Goal: Navigation & Orientation: Find specific page/section

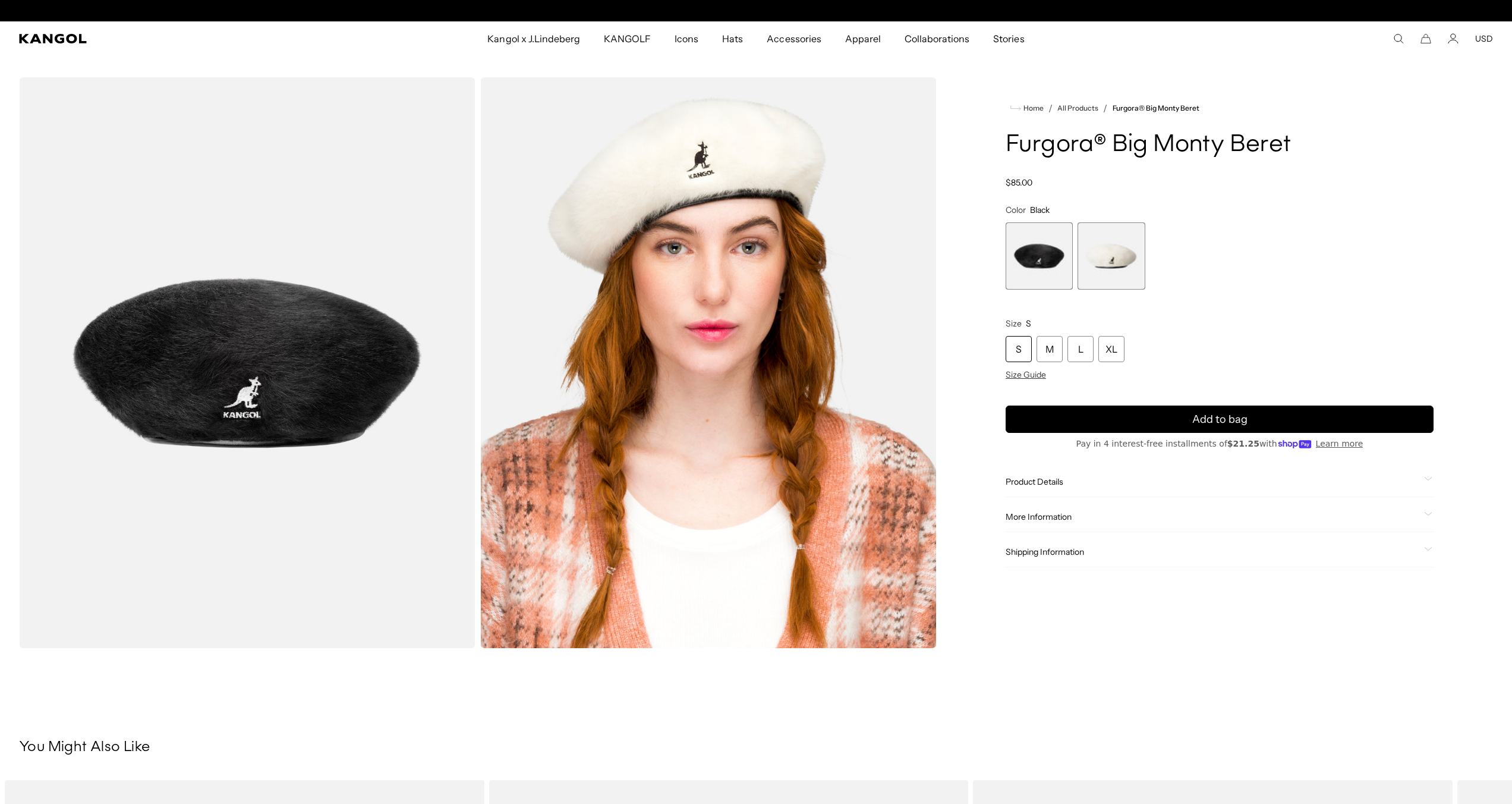
scroll to position [0, 245]
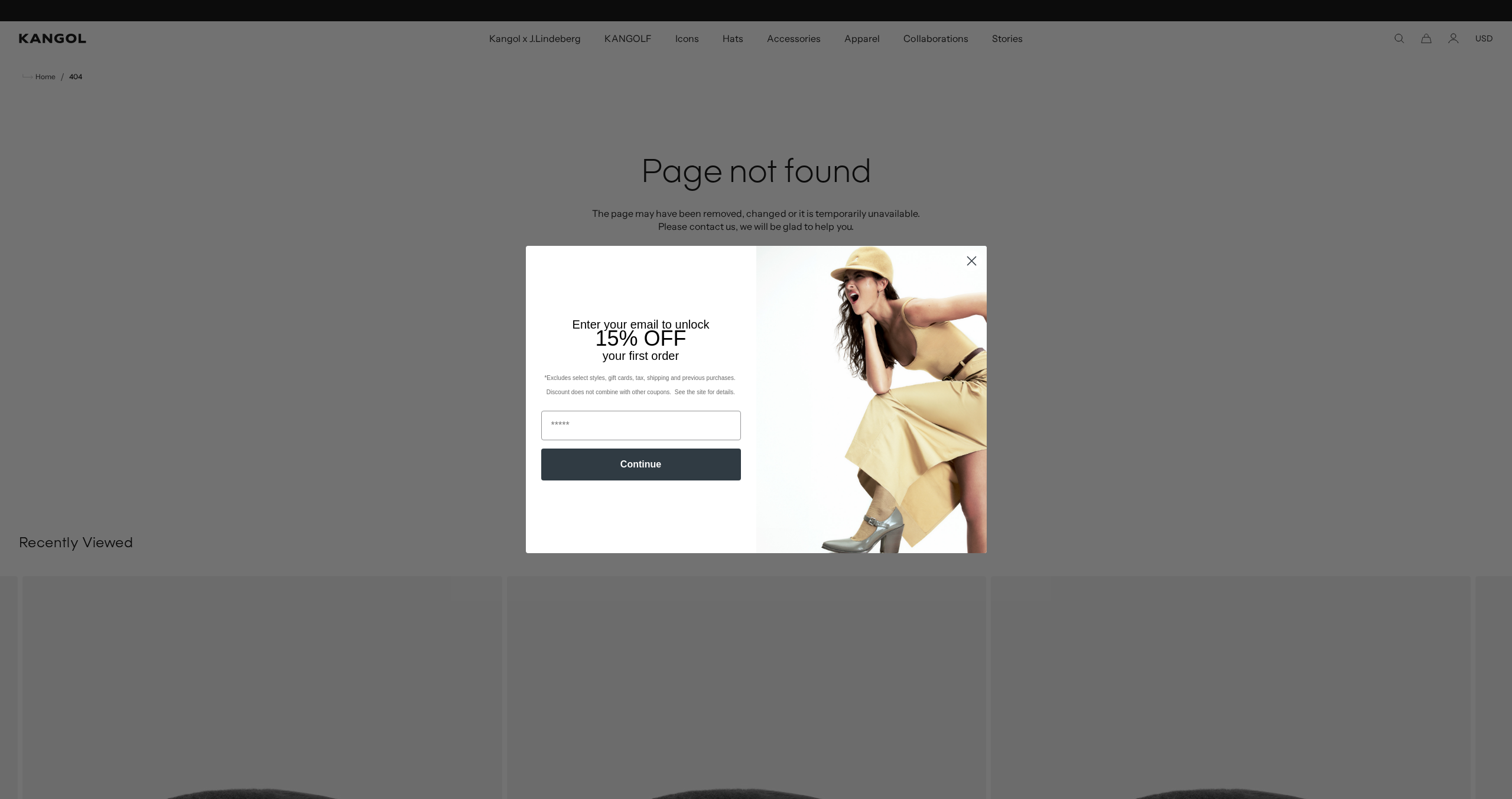
scroll to position [0, 244]
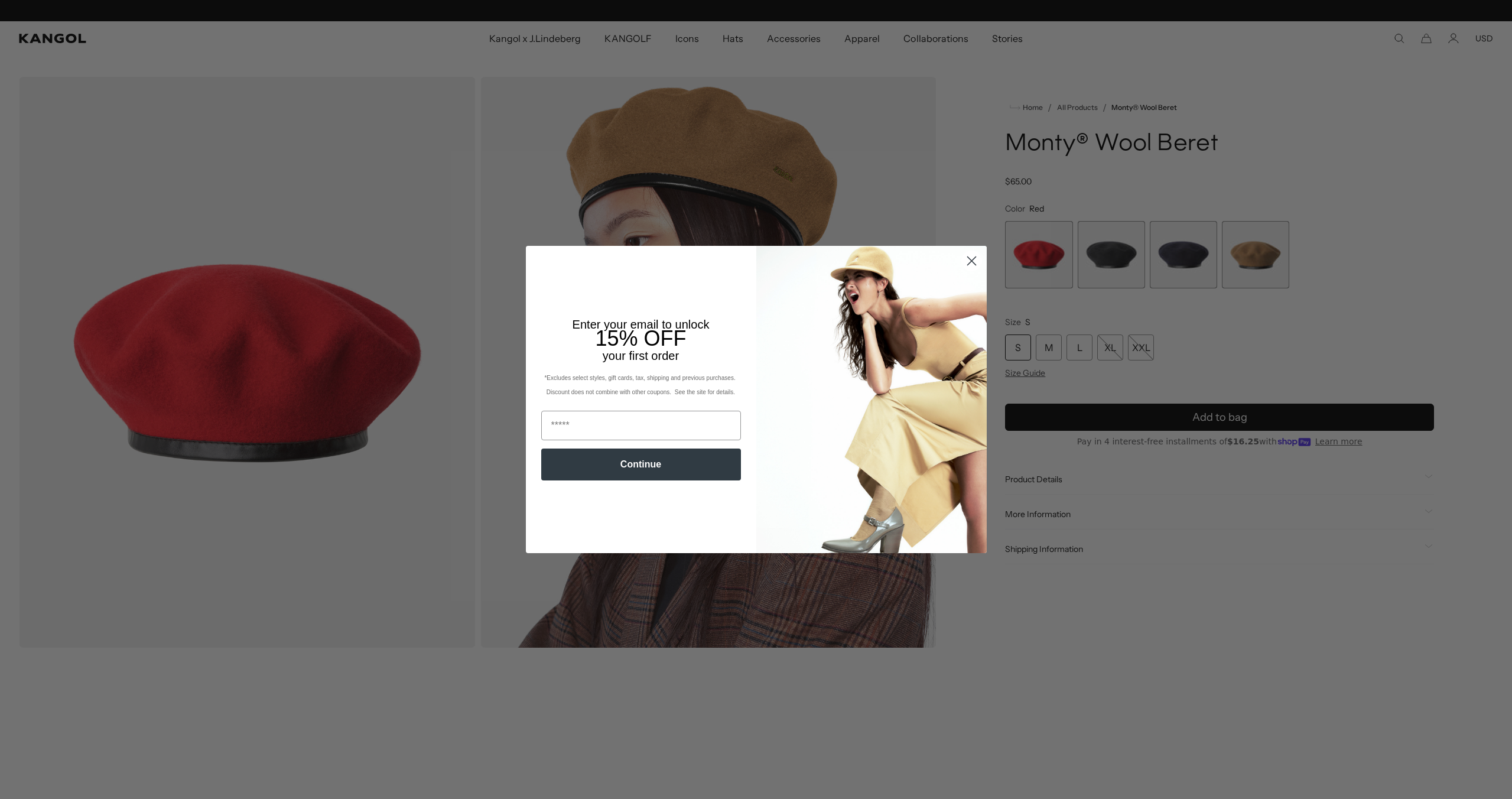
scroll to position [0, 244]
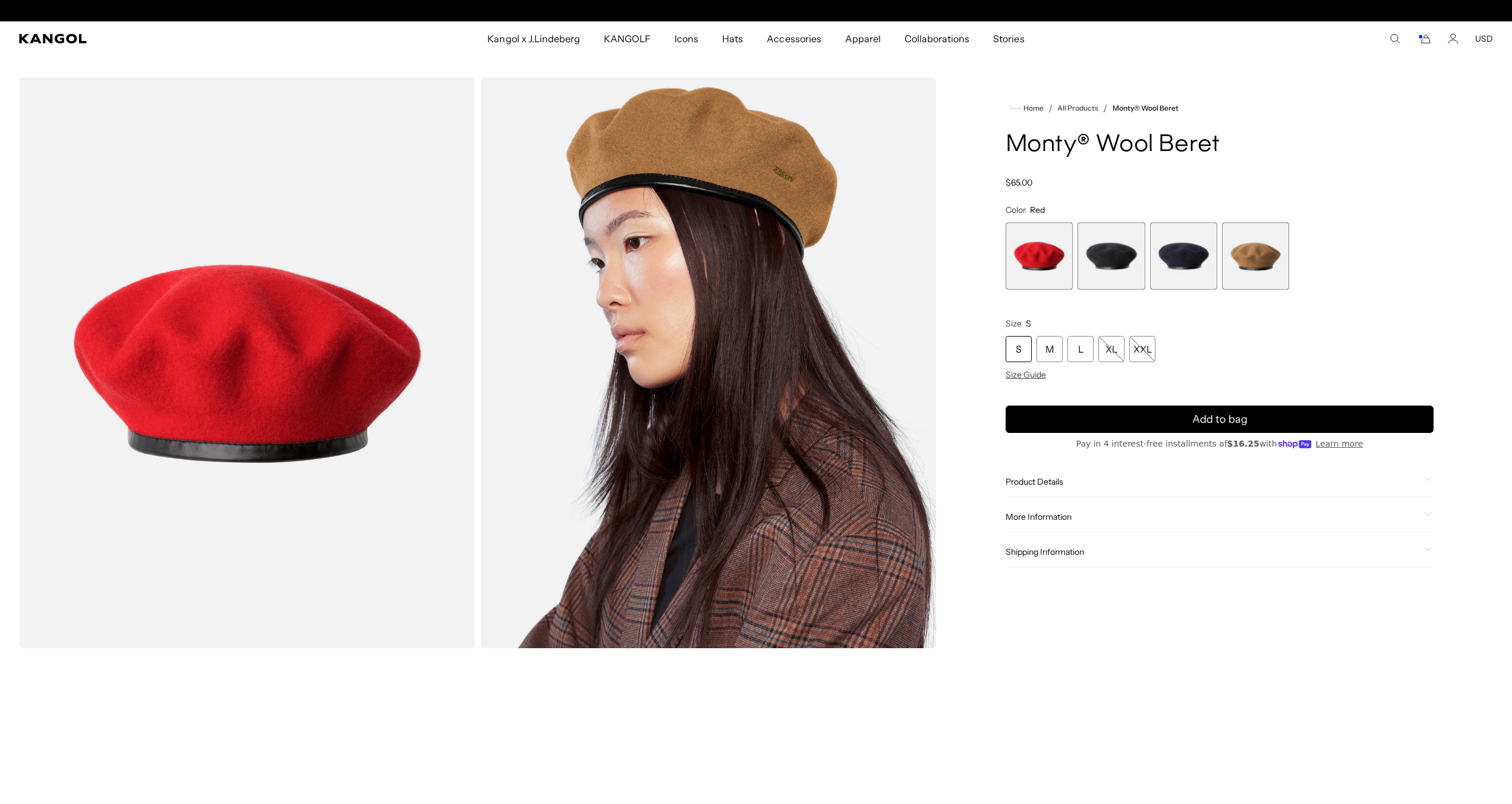
scroll to position [0, 245]
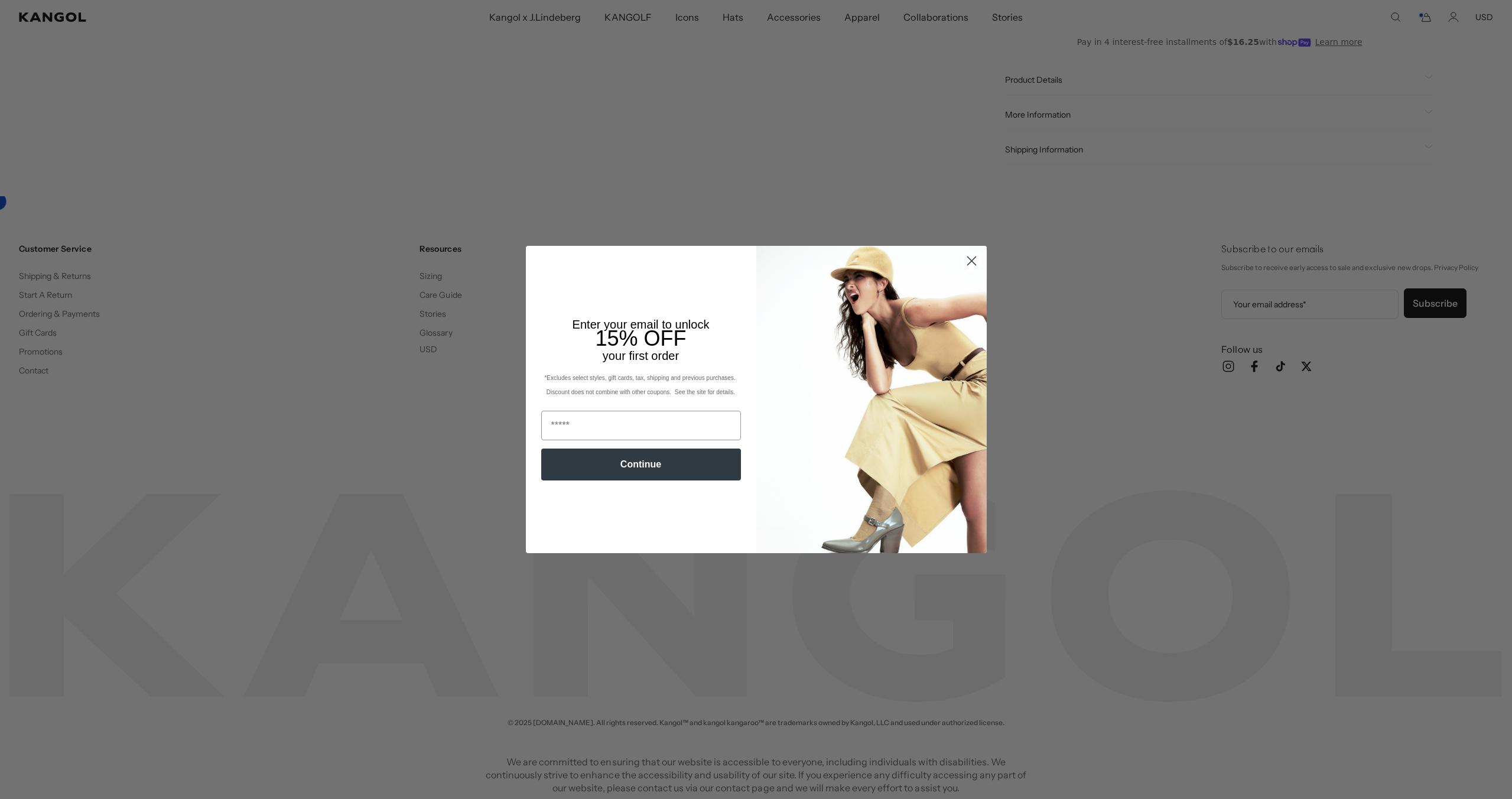
scroll to position [0, 244]
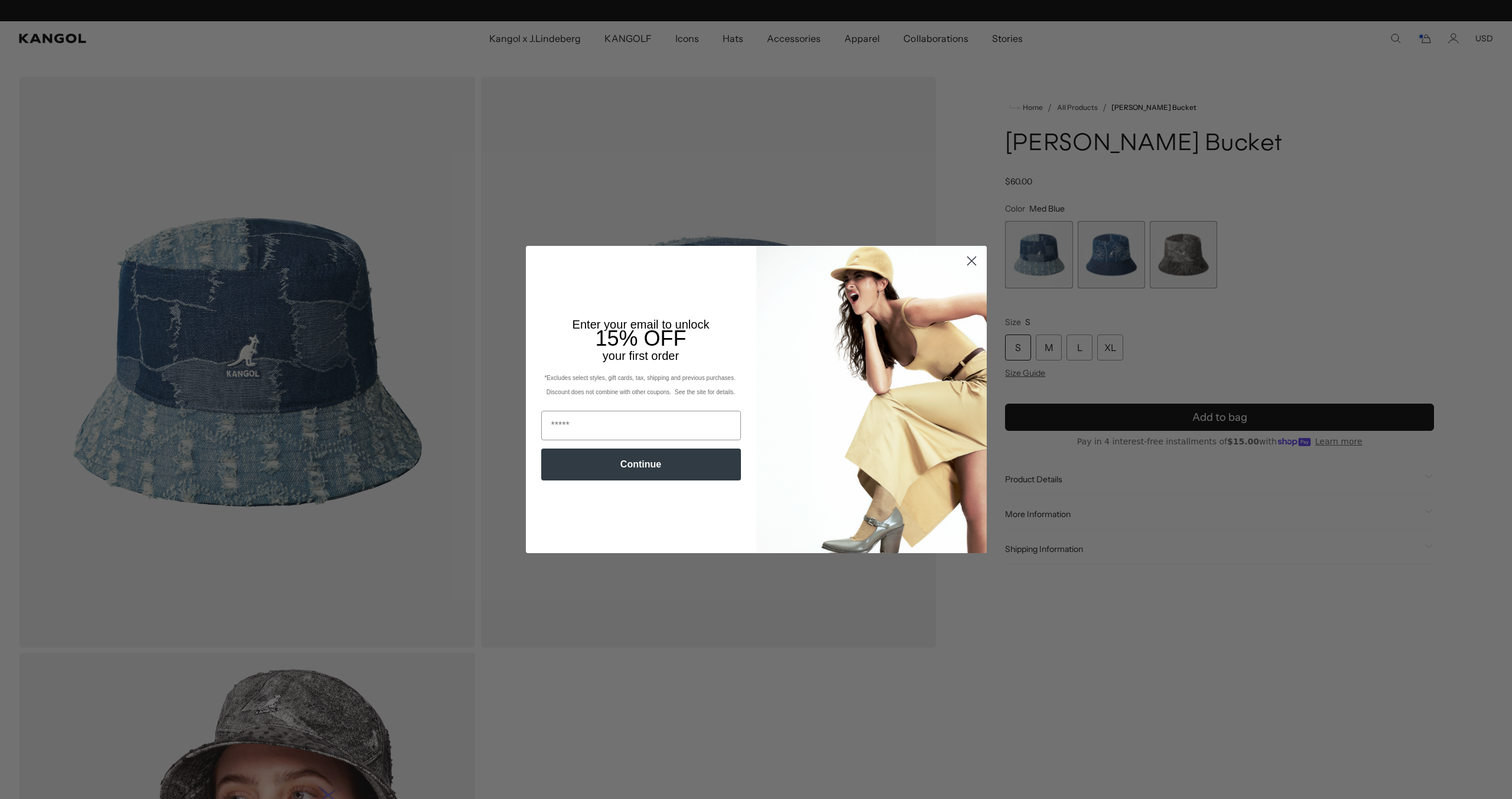
scroll to position [0, 244]
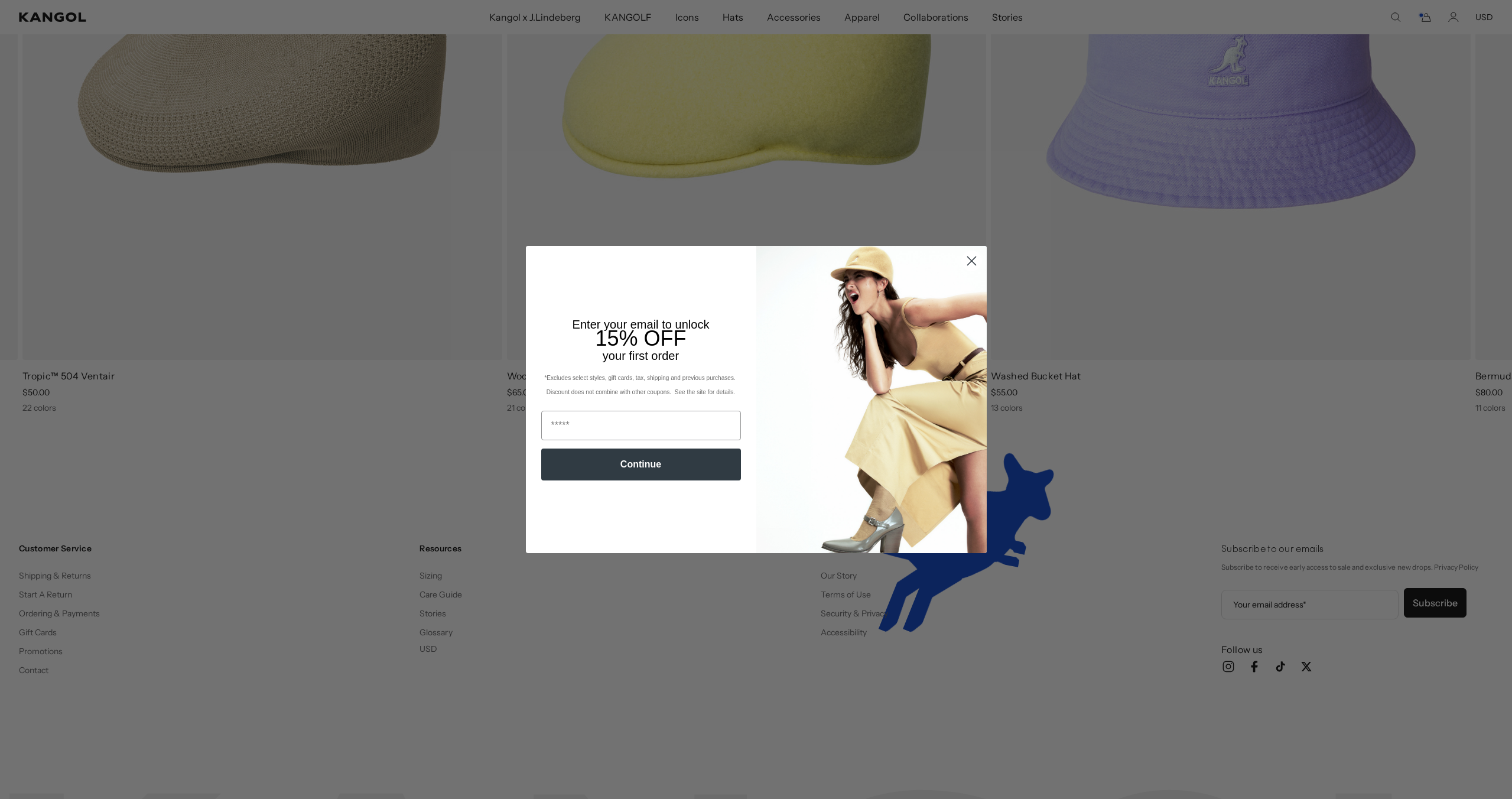
scroll to position [0, 244]
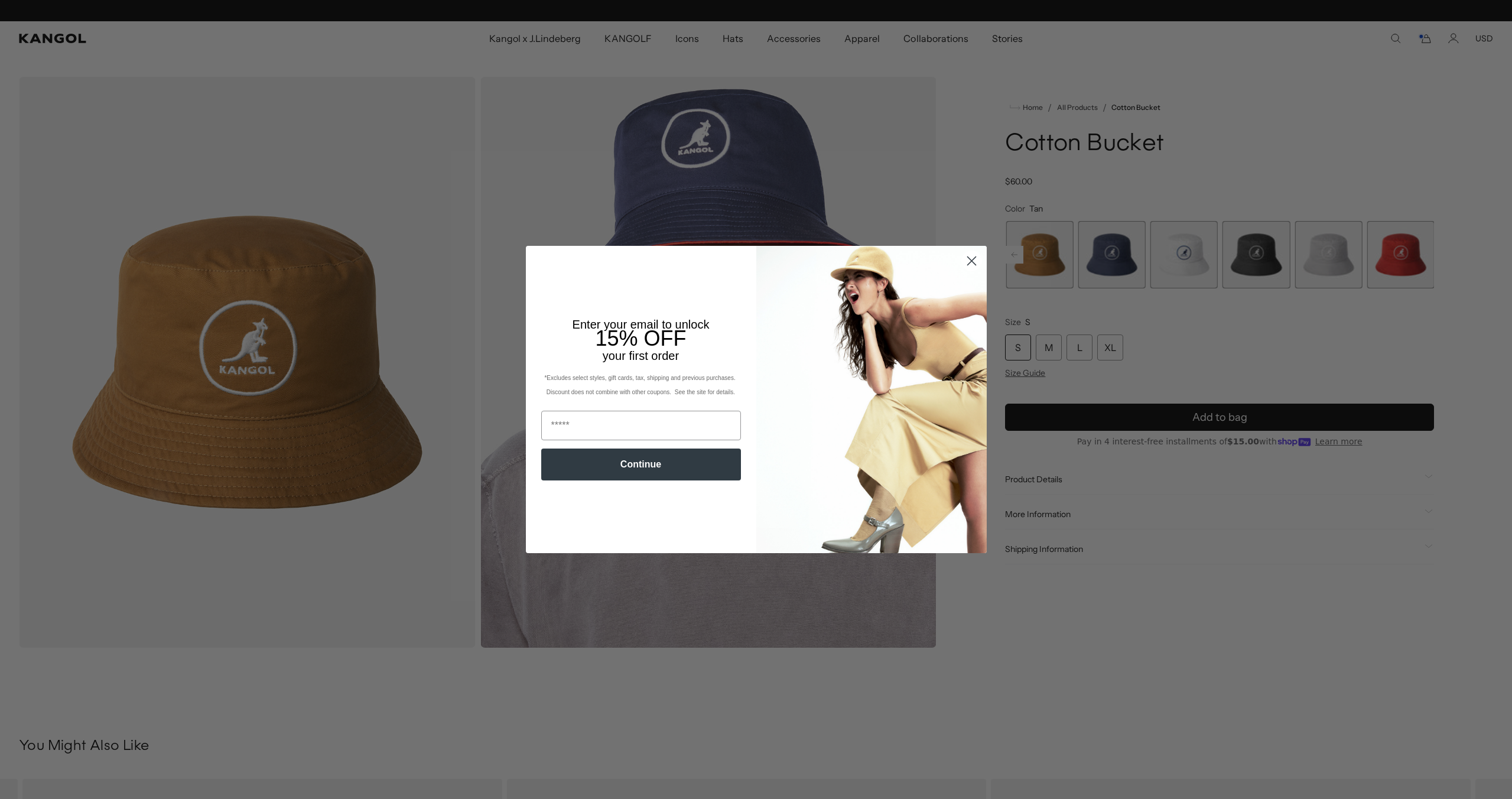
scroll to position [0, 244]
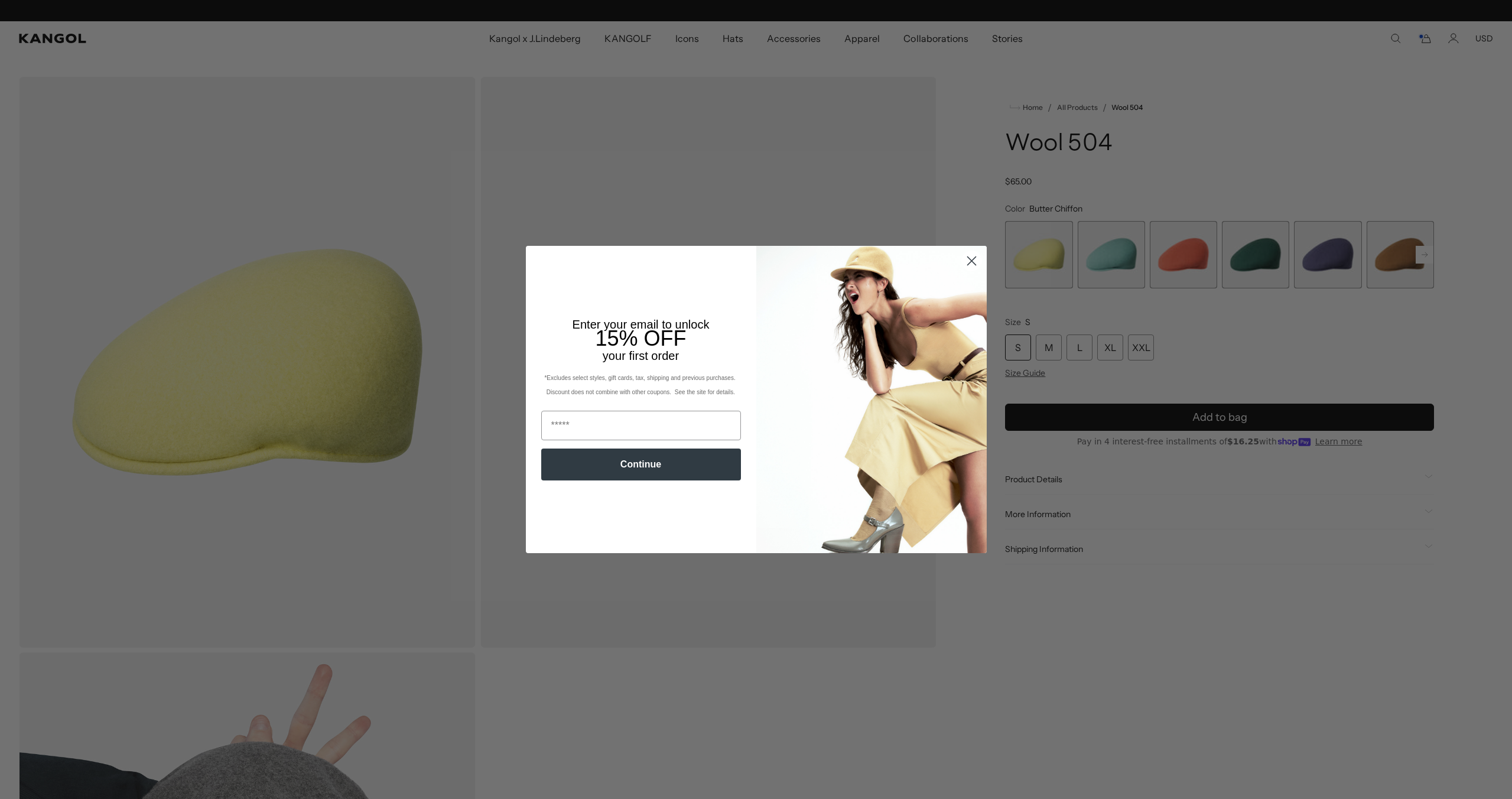
scroll to position [0, 244]
